Goal: Task Accomplishment & Management: Complete application form

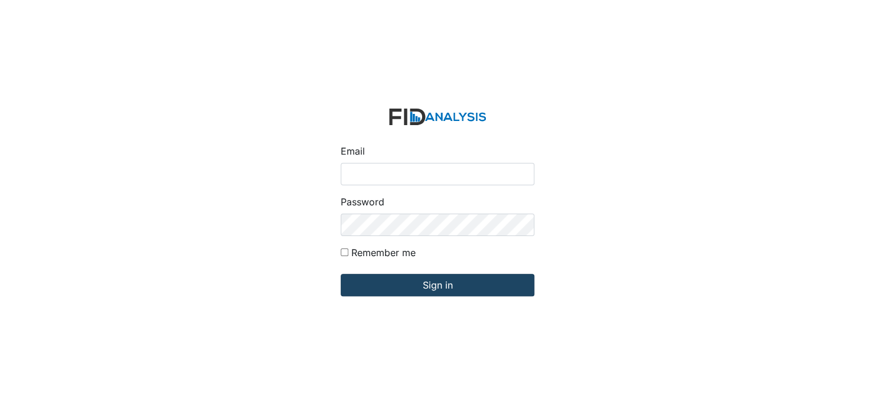
type input "[EMAIL_ADDRESS][DOMAIN_NAME]"
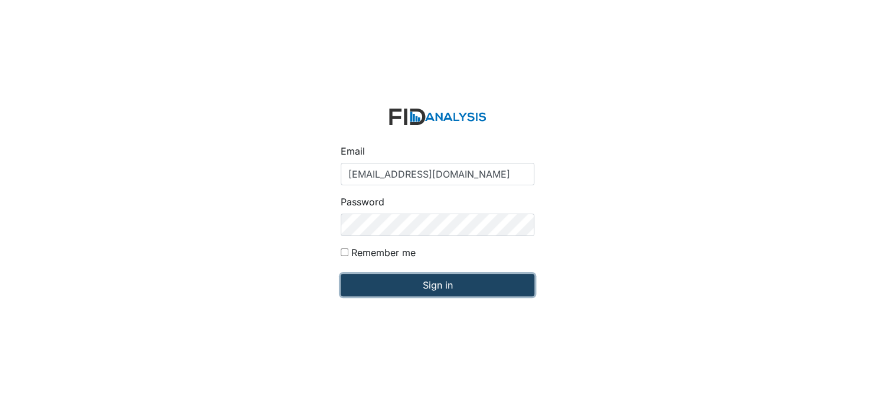
click at [438, 288] on input "Sign in" at bounding box center [438, 285] width 194 height 22
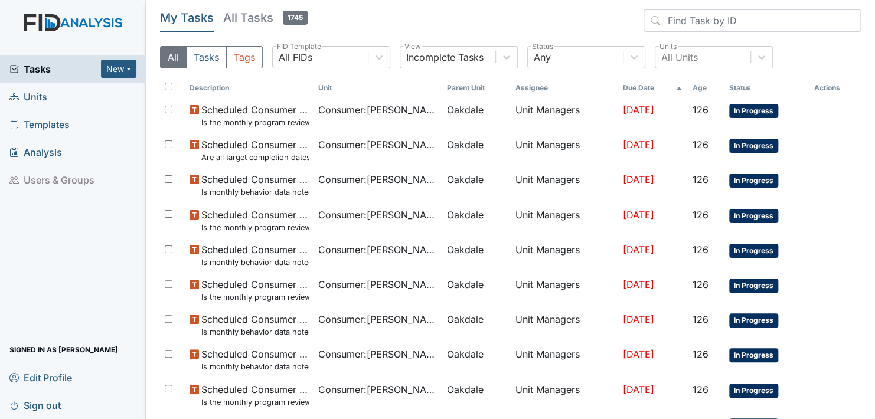
click at [126, 116] on link "Templates" at bounding box center [73, 124] width 146 height 28
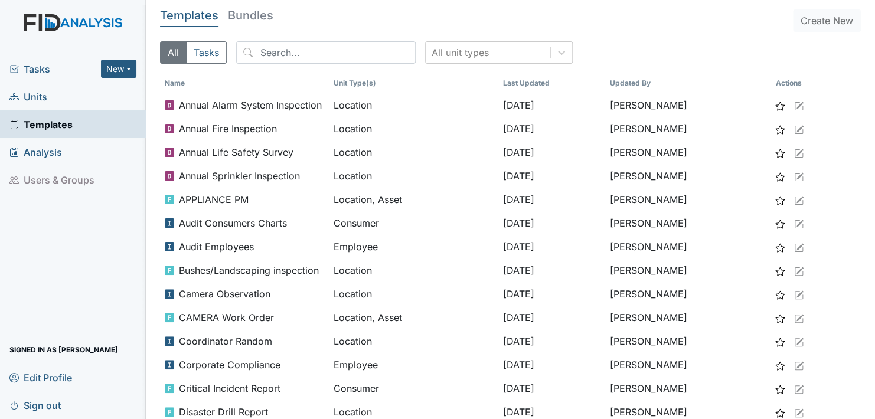
click at [39, 100] on span "Units" at bounding box center [28, 96] width 38 height 18
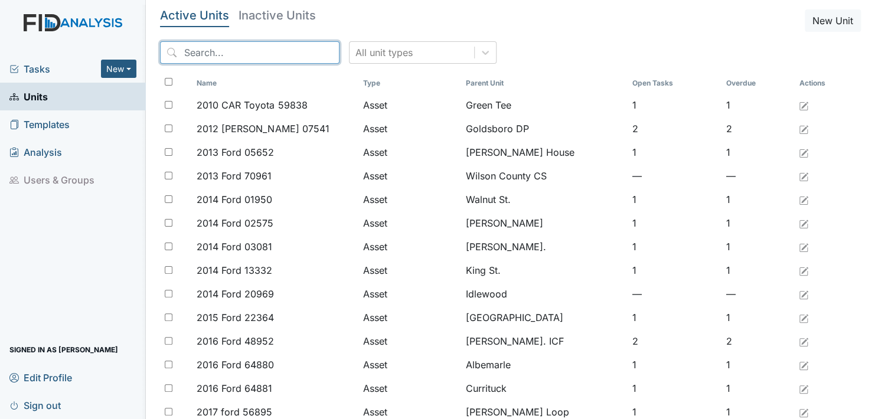
click at [291, 55] on input "search" at bounding box center [249, 52] width 179 height 22
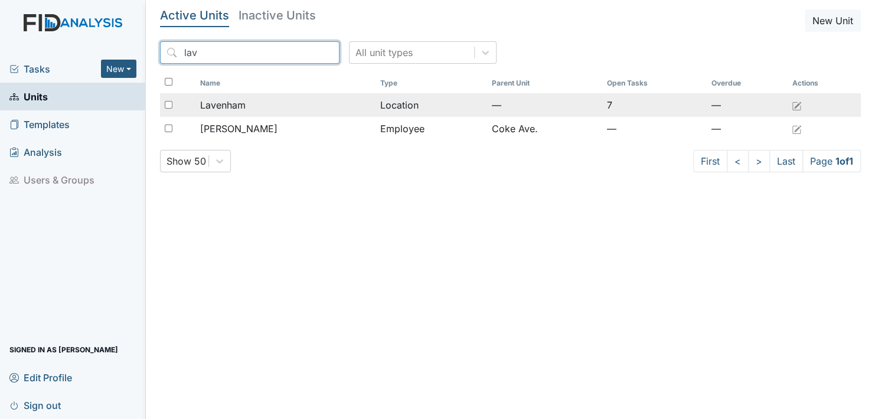
type input "lav"
click at [208, 100] on span "Lavenham" at bounding box center [222, 105] width 45 height 14
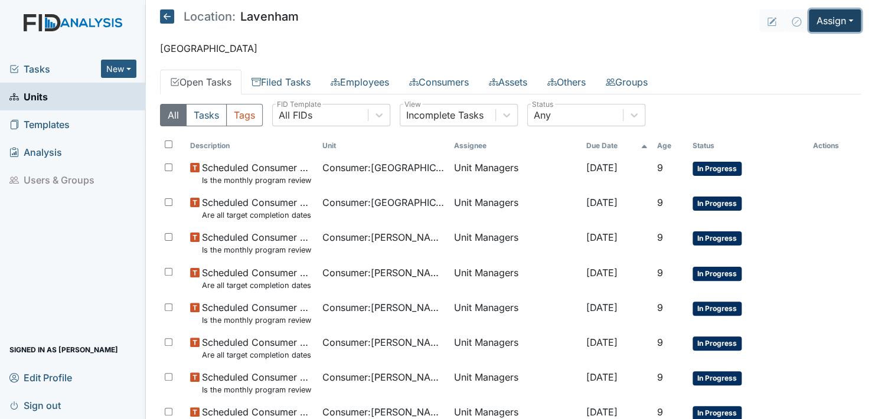
click at [838, 21] on button "Assign" at bounding box center [835, 20] width 52 height 22
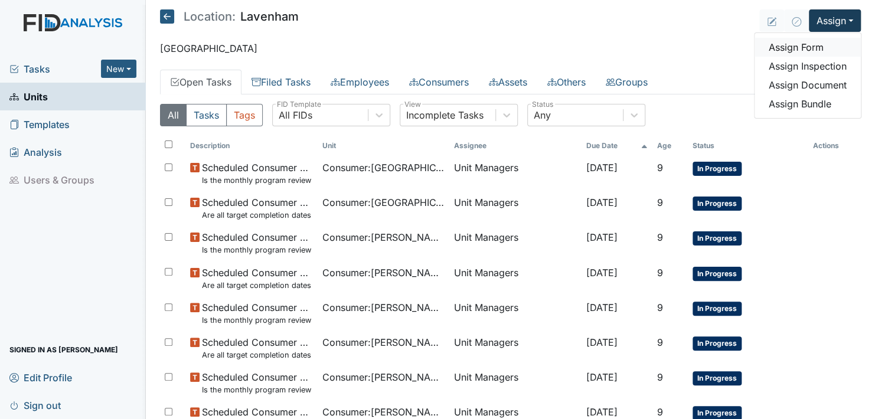
click at [789, 46] on link "Assign Form" at bounding box center [808, 47] width 106 height 19
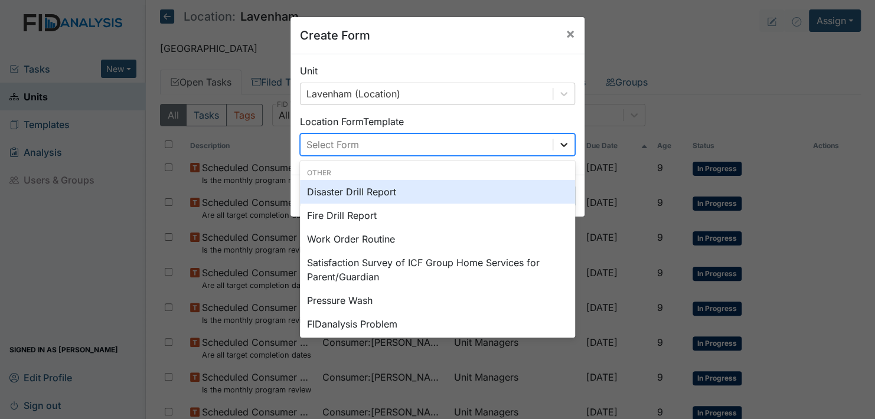
click at [560, 144] on icon at bounding box center [563, 145] width 7 height 4
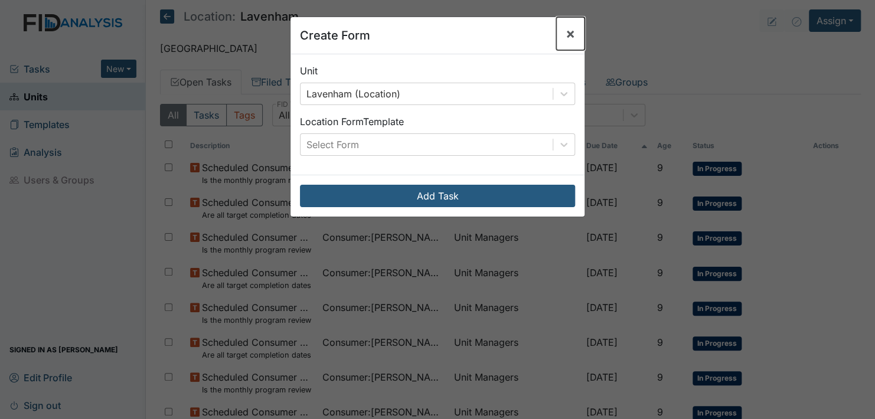
click at [566, 32] on span "×" at bounding box center [570, 33] width 9 height 17
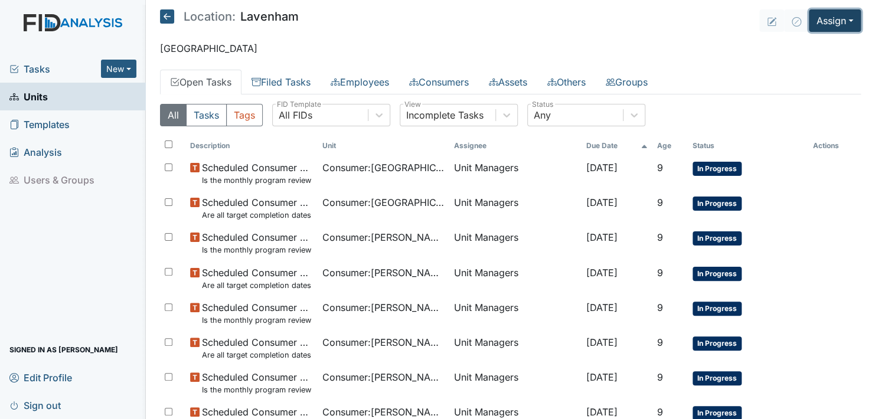
click at [841, 26] on button "Assign" at bounding box center [835, 20] width 52 height 22
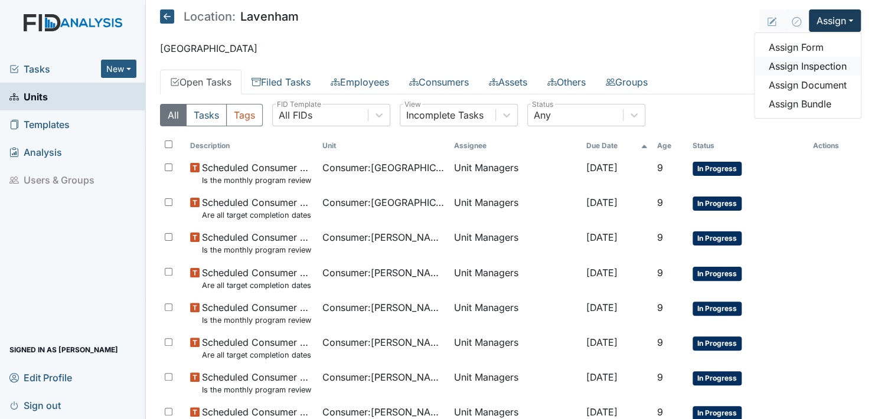
click at [821, 60] on link "Assign Inspection" at bounding box center [808, 66] width 106 height 19
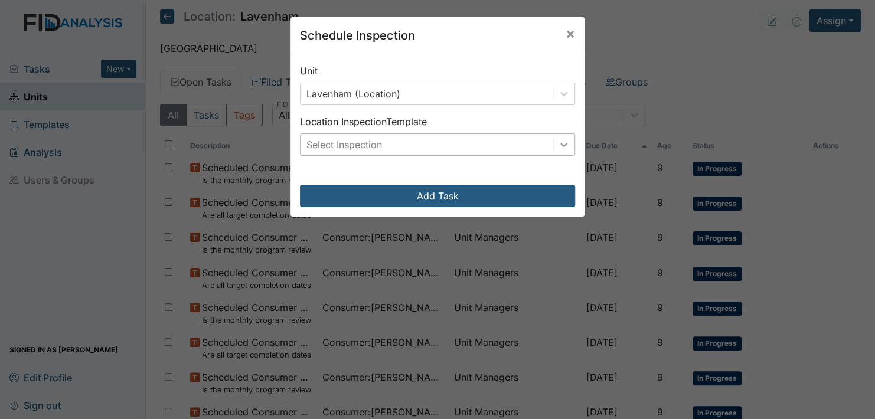
click at [559, 141] on icon at bounding box center [564, 145] width 12 height 12
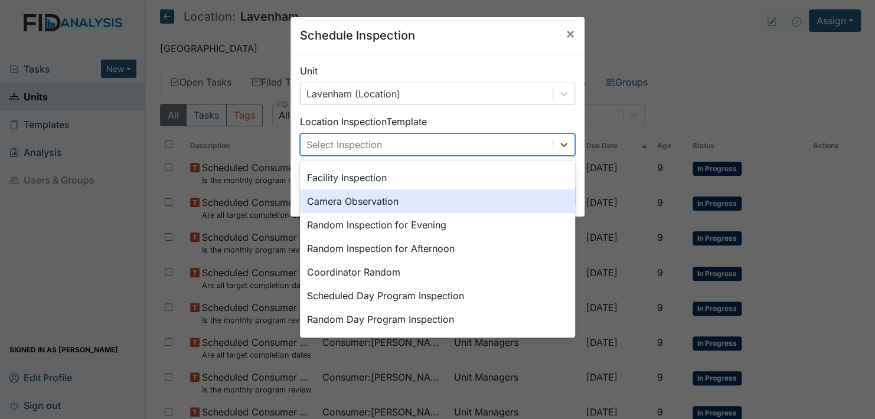
scroll to position [26, 0]
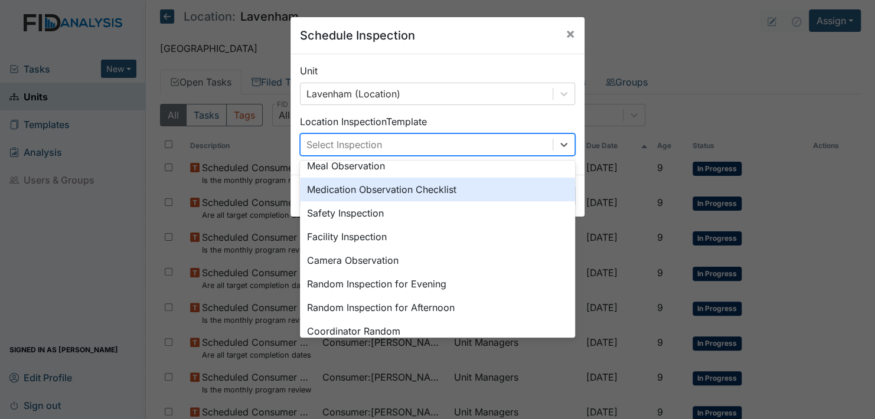
click at [381, 188] on div "Medication Observation Checklist" at bounding box center [437, 190] width 275 height 24
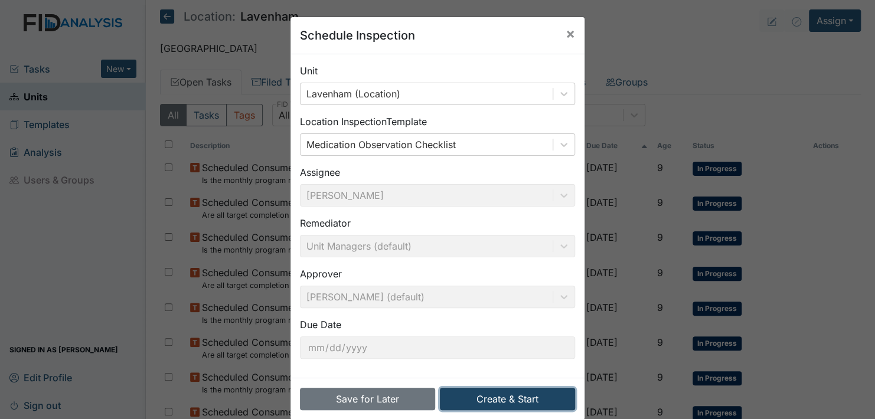
click at [515, 400] on button "Create & Start" at bounding box center [507, 399] width 135 height 22
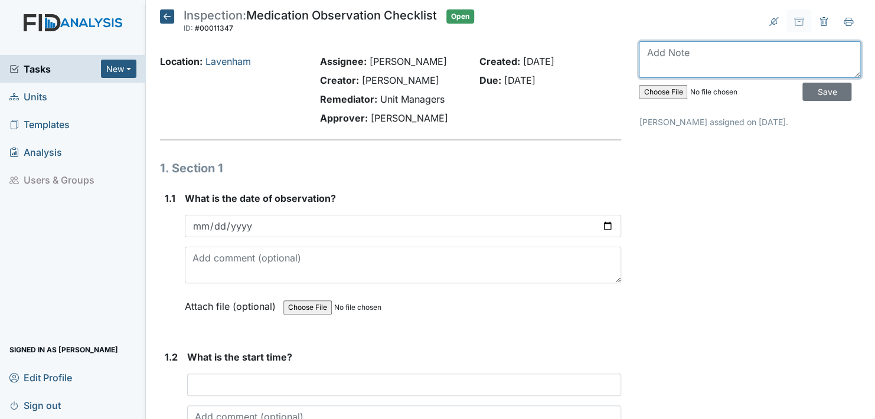
click at [702, 64] on textarea at bounding box center [750, 59] width 222 height 37
type textarea "this was done [DATE]"
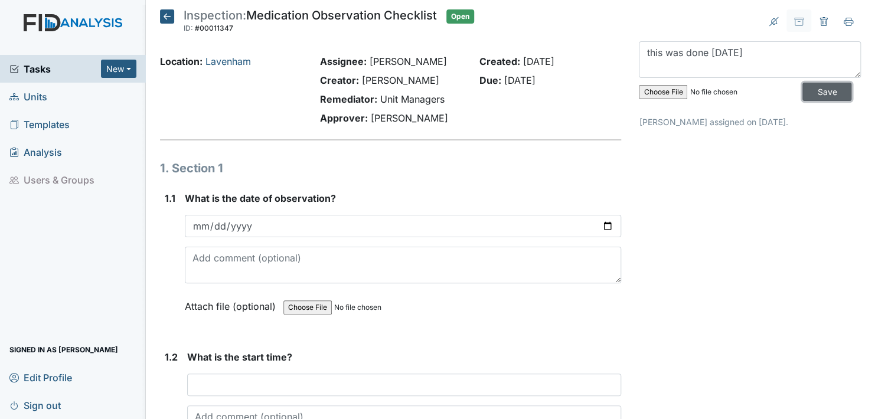
click at [809, 83] on input "Save" at bounding box center [826, 92] width 49 height 18
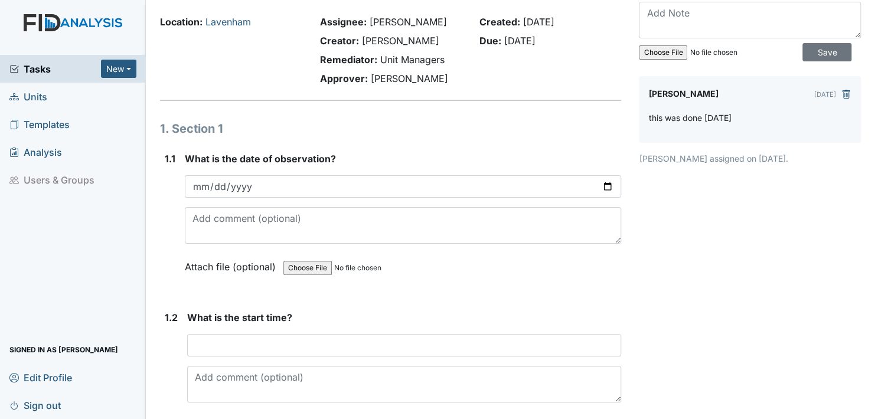
scroll to position [59, 0]
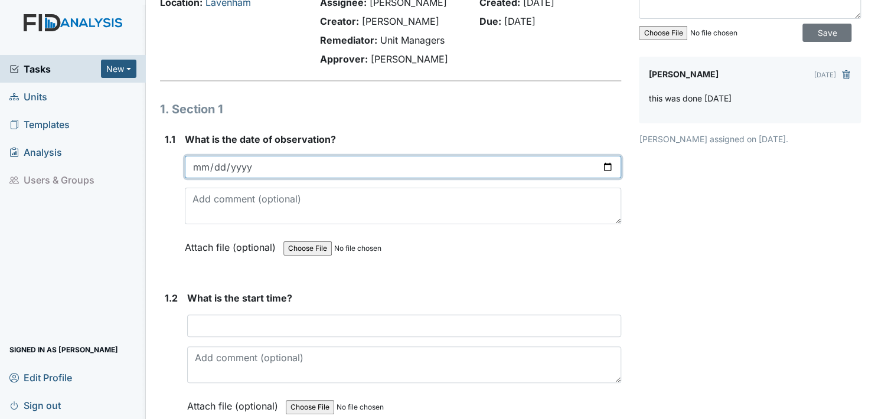
click at [603, 165] on input "date" at bounding box center [403, 167] width 436 height 22
type input "2025-10-08"
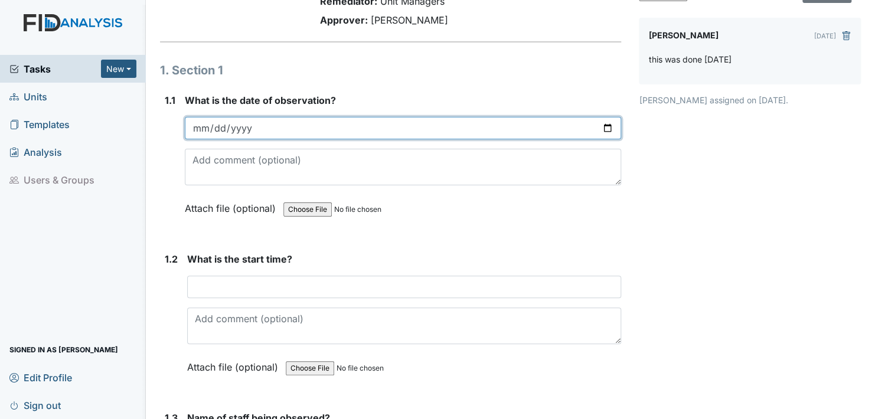
scroll to position [118, 0]
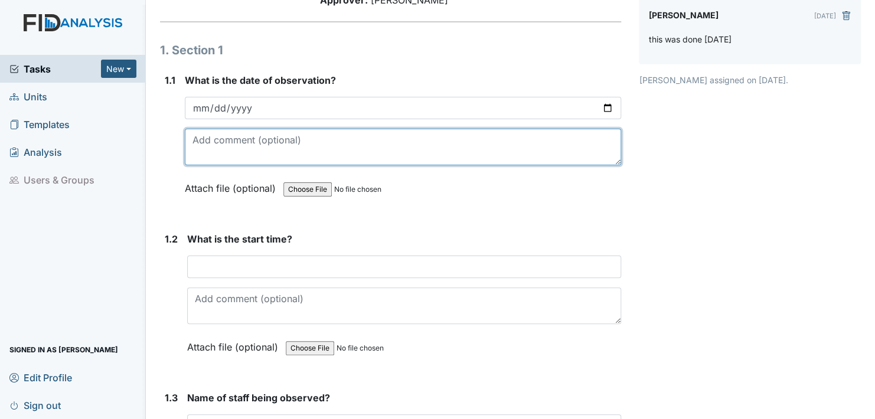
click at [210, 153] on textarea at bounding box center [403, 147] width 436 height 37
type textarea "no"
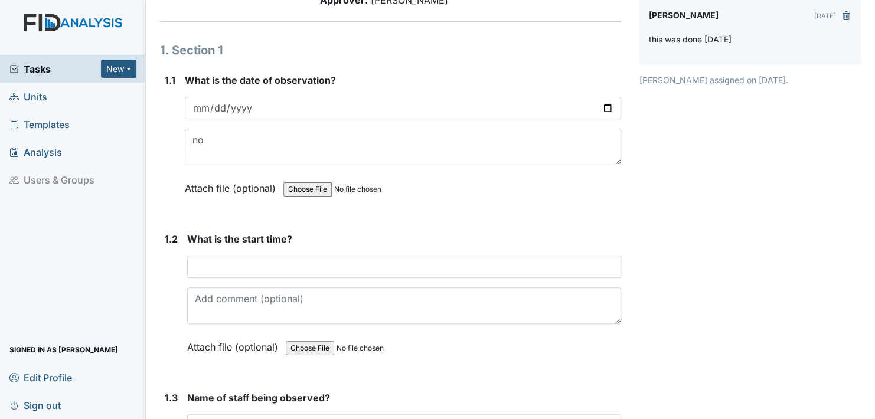
click at [195, 181] on label "Attach file (optional)" at bounding box center [233, 185] width 96 height 21
click at [224, 251] on div "What is the start time? This field is required. Attach file (optional) You can …" at bounding box center [404, 297] width 434 height 130
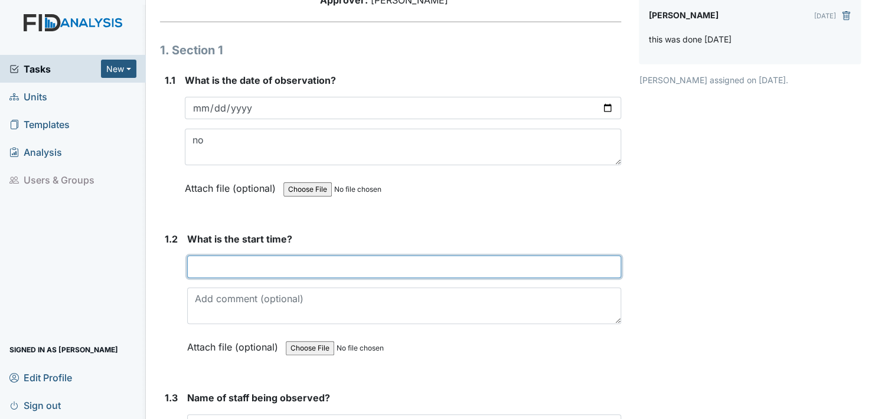
click at [211, 266] on input "text" at bounding box center [404, 267] width 434 height 22
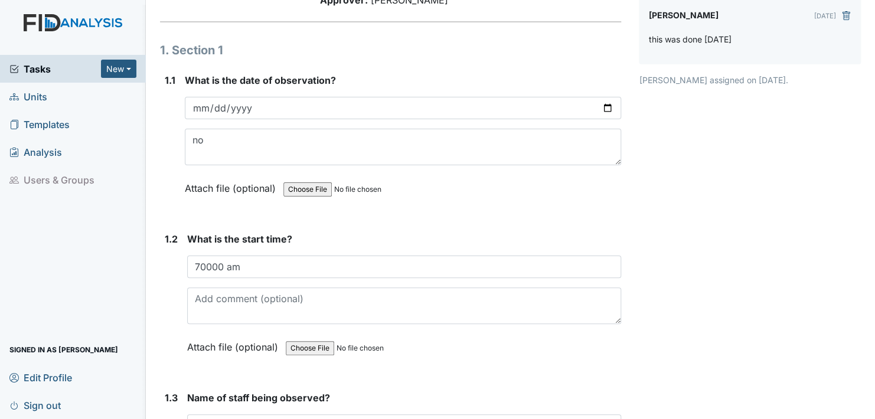
click at [348, 328] on div "What is the start time? 70000 am This field is required. Attach file (optional)…" at bounding box center [404, 297] width 434 height 130
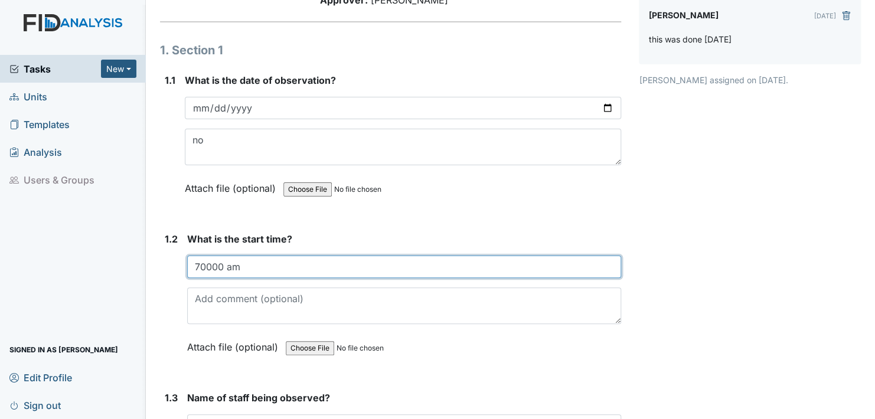
click at [226, 265] on input "70000 am" at bounding box center [404, 267] width 434 height 22
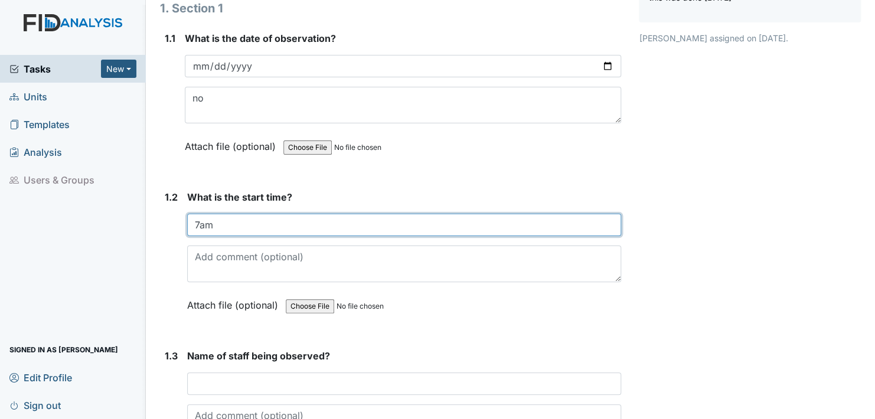
scroll to position [236, 0]
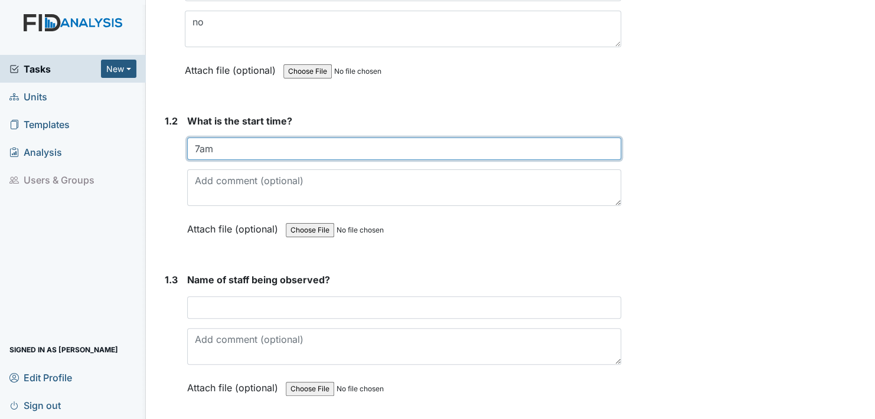
type input "7am"
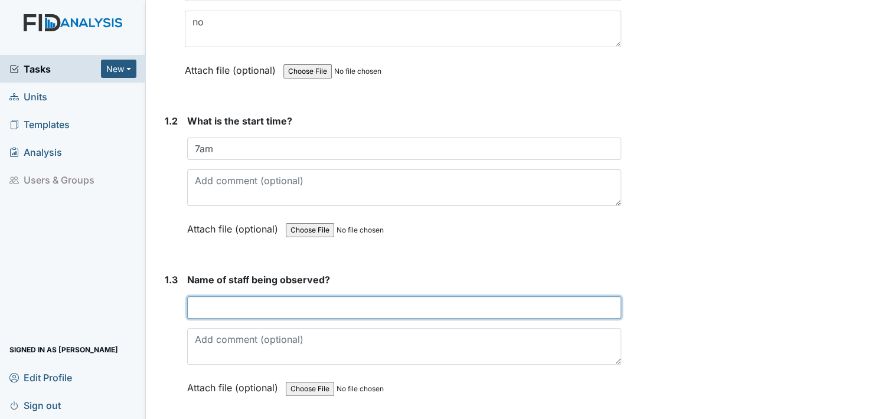
click at [197, 304] on input "text" at bounding box center [404, 307] width 434 height 22
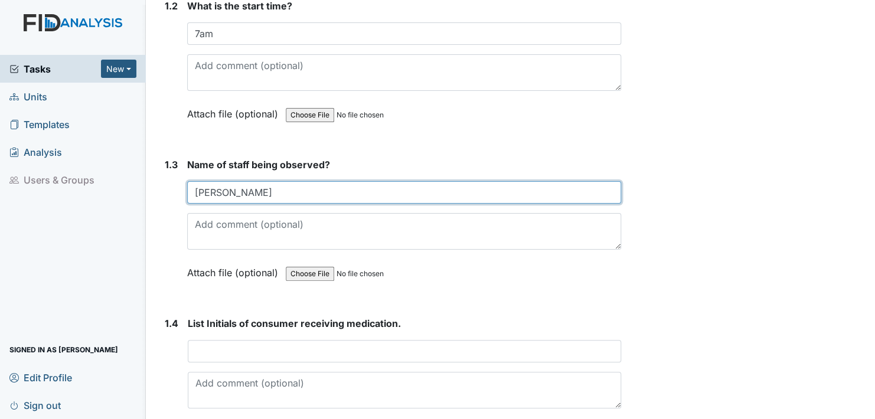
scroll to position [354, 0]
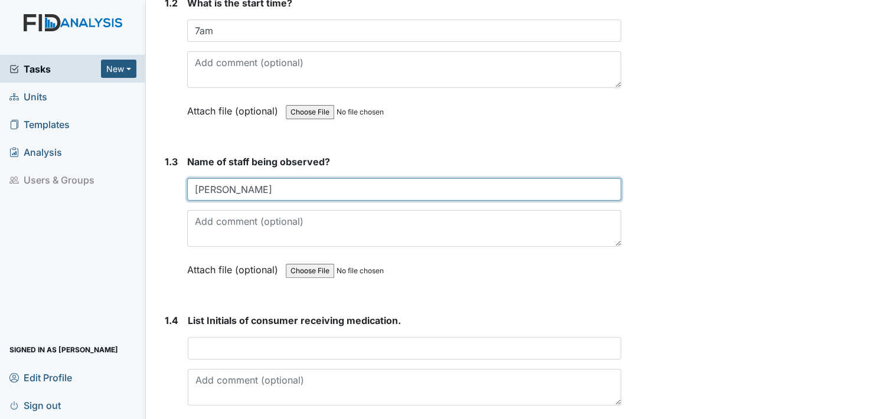
type input "Ayanna P"
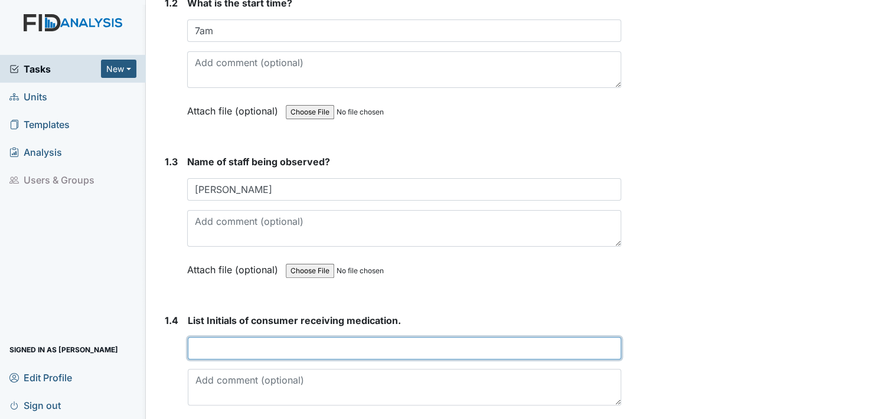
click at [201, 347] on input "text" at bounding box center [404, 348] width 433 height 22
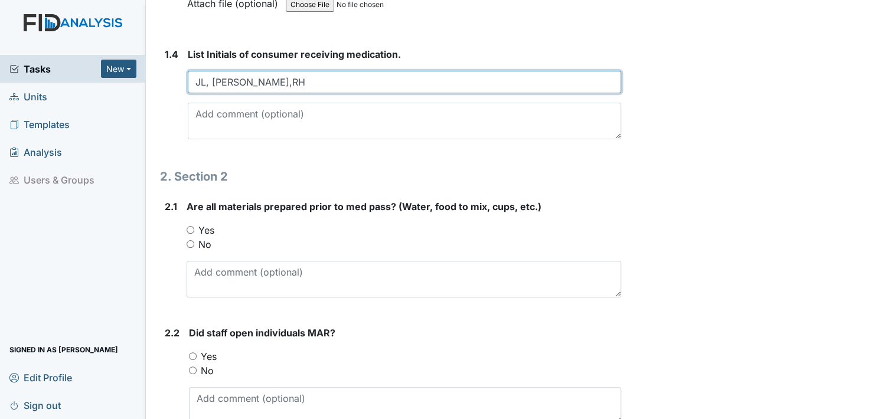
scroll to position [649, 0]
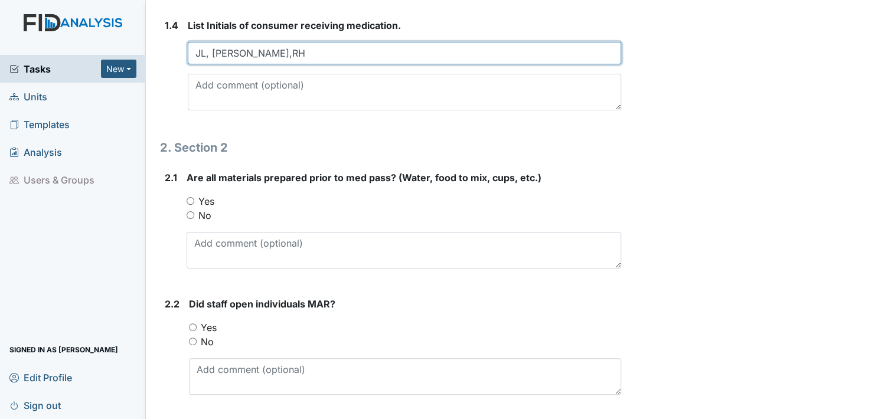
type input "JL, NG, MW,RH"
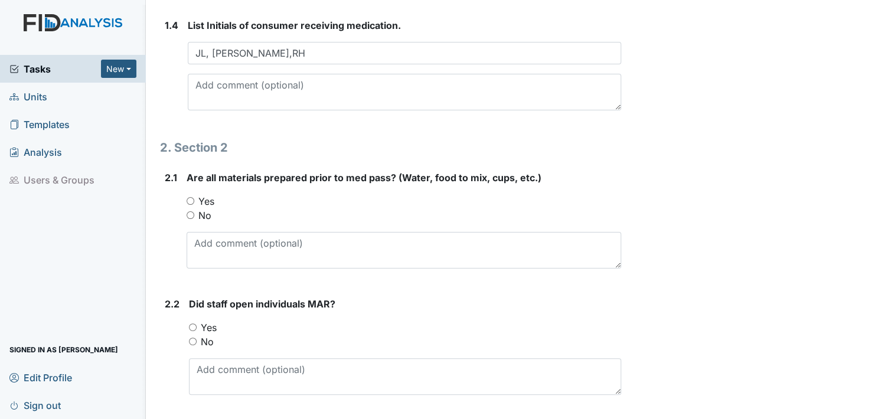
drag, startPoint x: 191, startPoint y: 197, endPoint x: 194, endPoint y: 204, distance: 7.7
click at [191, 198] on input "Yes" at bounding box center [191, 201] width 8 height 8
radio input "true"
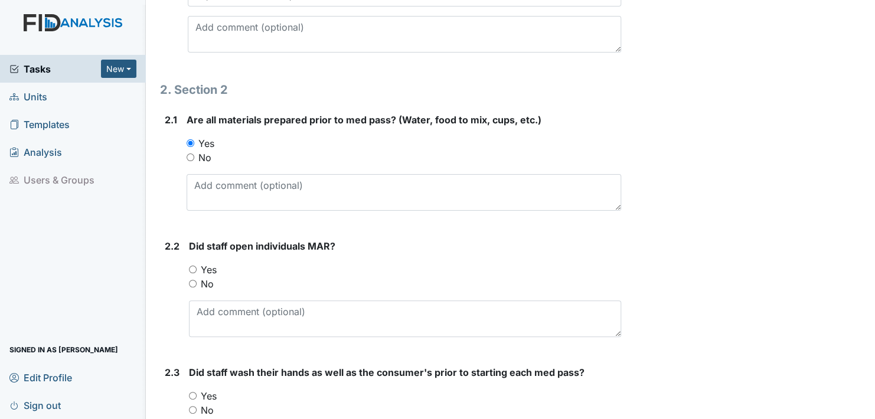
scroll to position [768, 0]
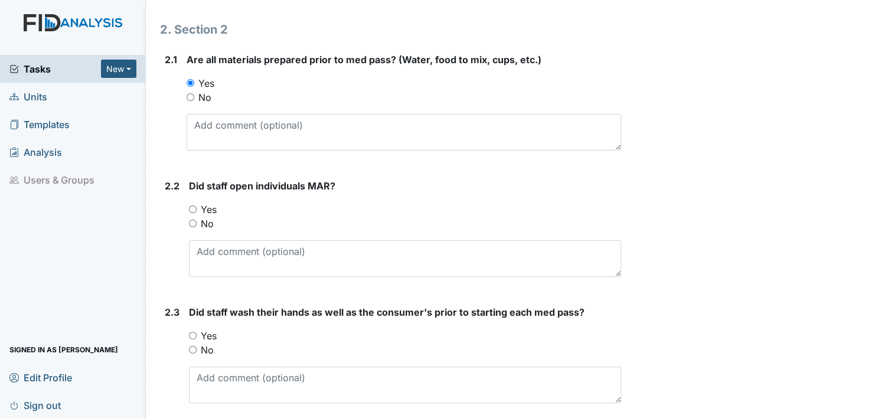
click at [194, 205] on input "Yes" at bounding box center [193, 209] width 8 height 8
radio input "true"
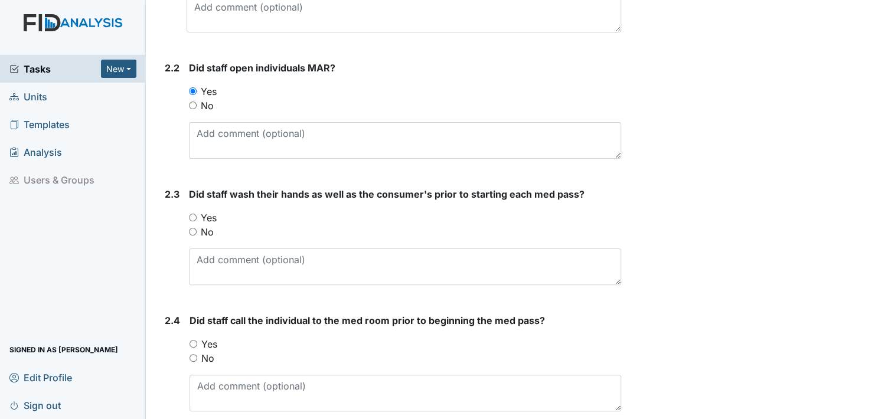
drag, startPoint x: 192, startPoint y: 215, endPoint x: 204, endPoint y: 260, distance: 47.1
click at [192, 215] on input "Yes" at bounding box center [193, 218] width 8 height 8
radio input "true"
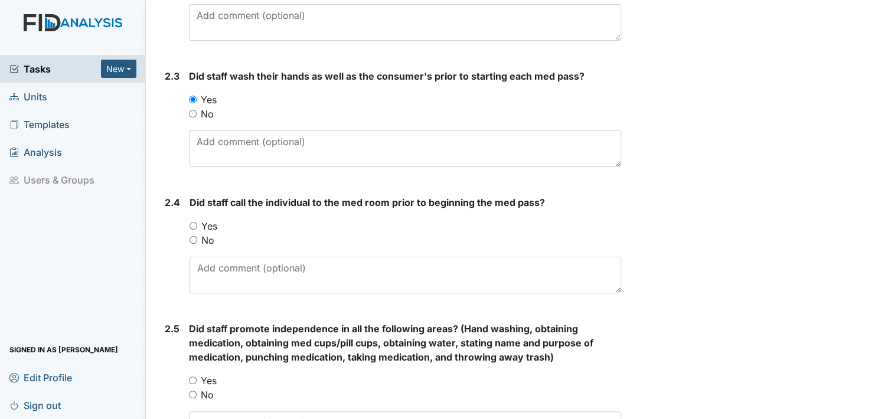
click at [194, 222] on input "Yes" at bounding box center [194, 226] width 8 height 8
radio input "true"
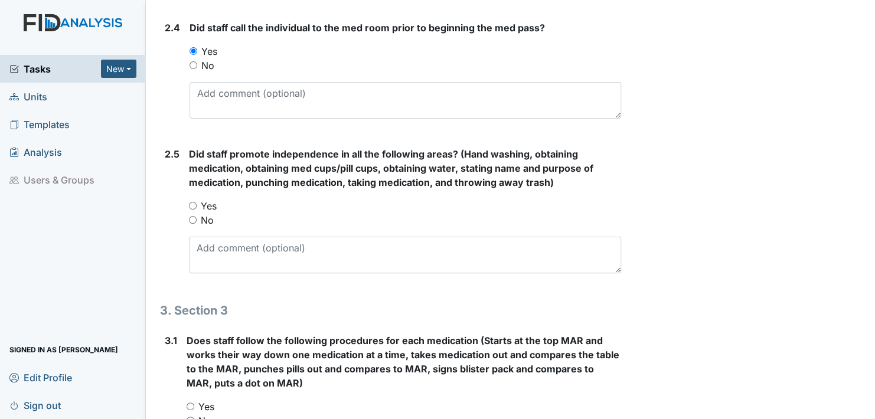
scroll to position [1240, 0]
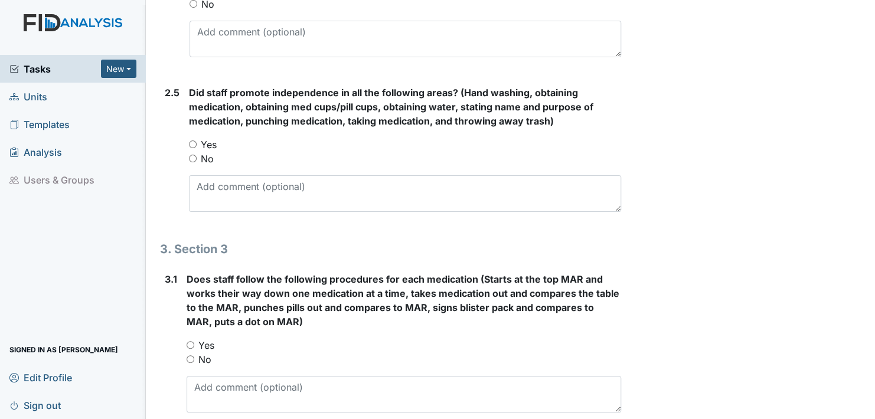
click at [192, 141] on input "Yes" at bounding box center [193, 145] width 8 height 8
radio input "true"
click at [187, 341] on input "Yes" at bounding box center [191, 345] width 8 height 8
radio input "true"
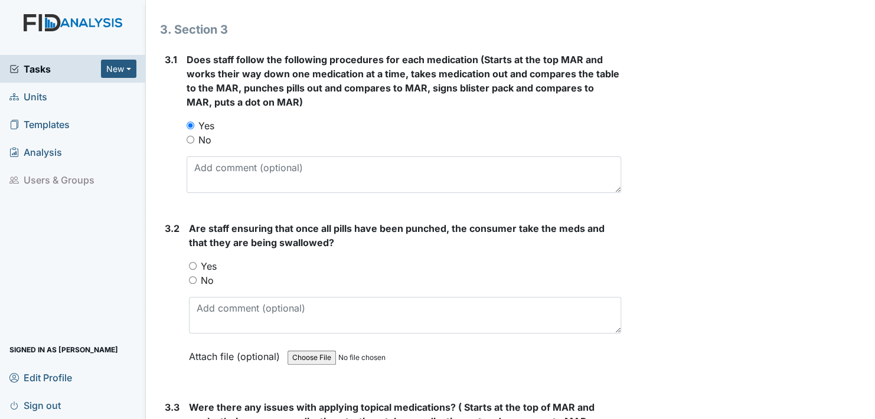
scroll to position [1594, 0]
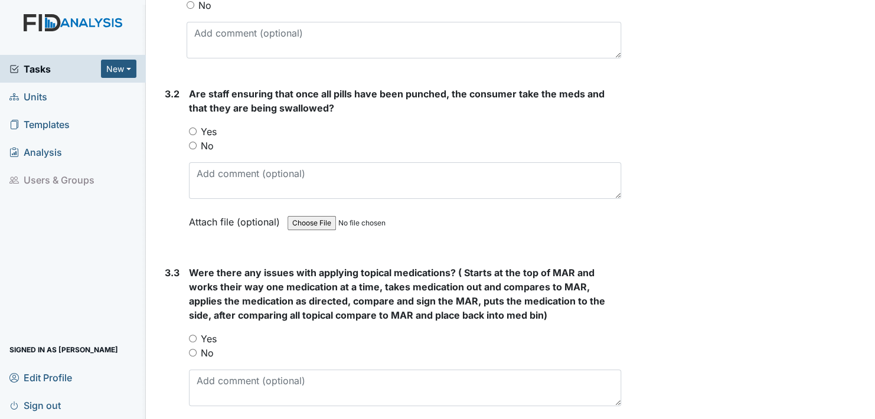
drag, startPoint x: 192, startPoint y: 125, endPoint x: 192, endPoint y: 137, distance: 11.8
click at [192, 137] on div "You must select one of the below options. Yes No" at bounding box center [405, 139] width 432 height 28
click at [192, 335] on input "Yes" at bounding box center [193, 339] width 8 height 8
radio input "true"
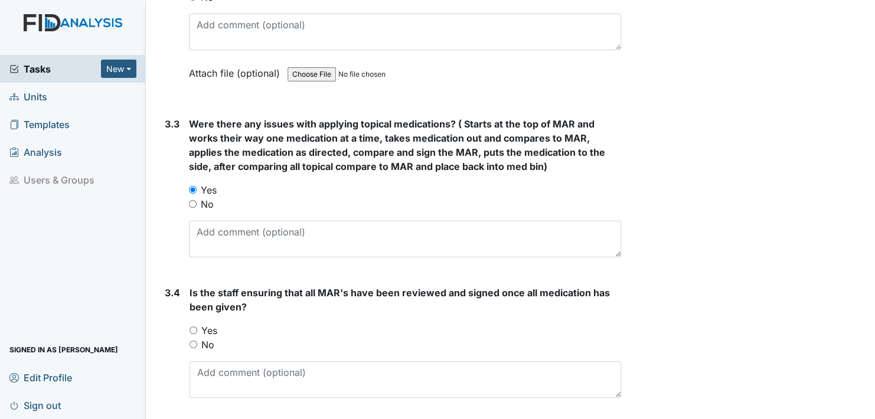
scroll to position [1889, 0]
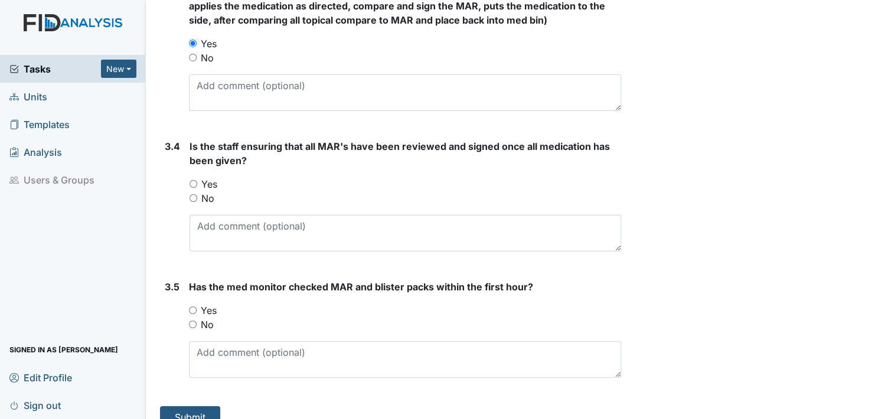
click at [194, 180] on input "Yes" at bounding box center [194, 184] width 8 height 8
radio input "true"
click at [194, 306] on input "Yes" at bounding box center [193, 310] width 8 height 8
radio input "true"
click at [194, 412] on button "Submit" at bounding box center [190, 417] width 60 height 22
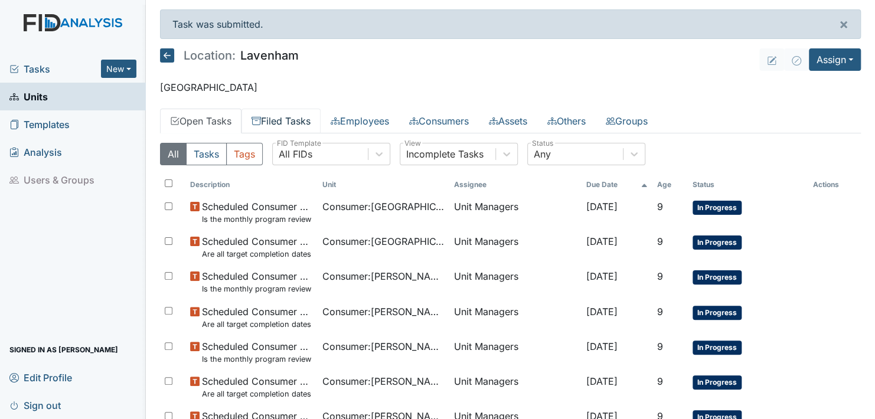
click at [293, 122] on link "Filed Tasks" at bounding box center [280, 121] width 79 height 25
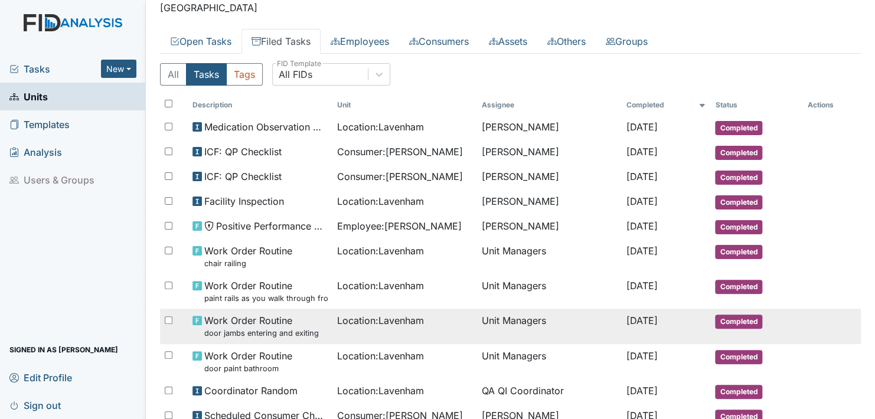
scroll to position [59, 0]
